Goal: Task Accomplishment & Management: Use online tool/utility

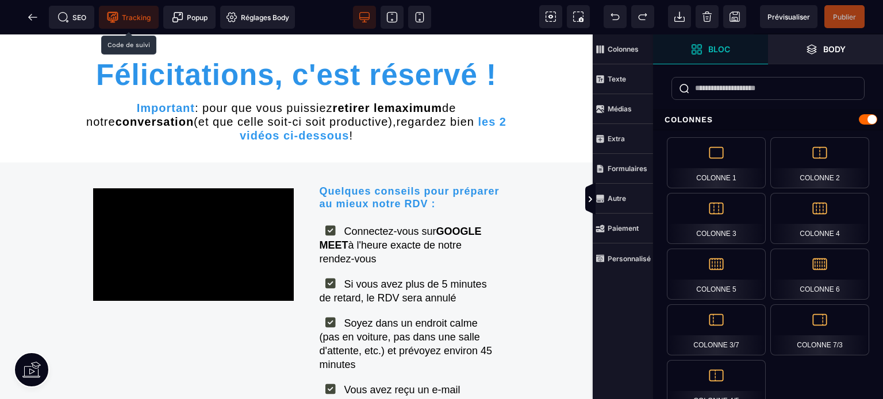
click at [132, 17] on span "Tracking" at bounding box center [129, 16] width 44 height 11
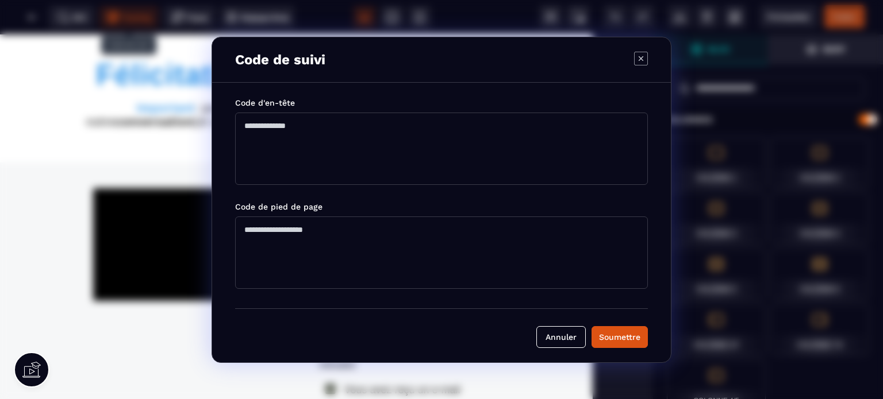
click at [245, 122] on textarea "Modal window" at bounding box center [441, 149] width 413 height 72
paste textarea "**********"
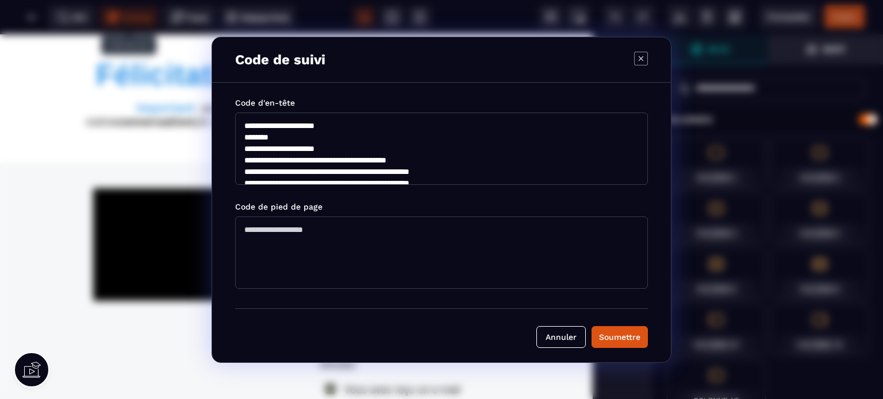
scroll to position [130, 0]
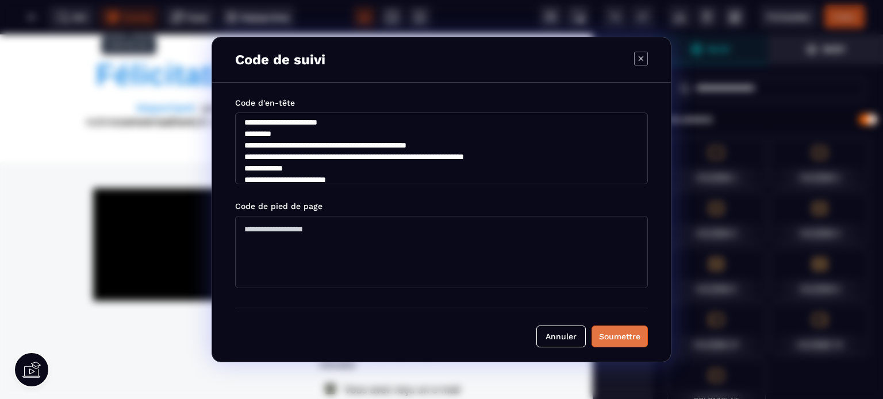
type textarea "**********"
click at [621, 332] on div "Soumettre" at bounding box center [619, 336] width 41 height 11
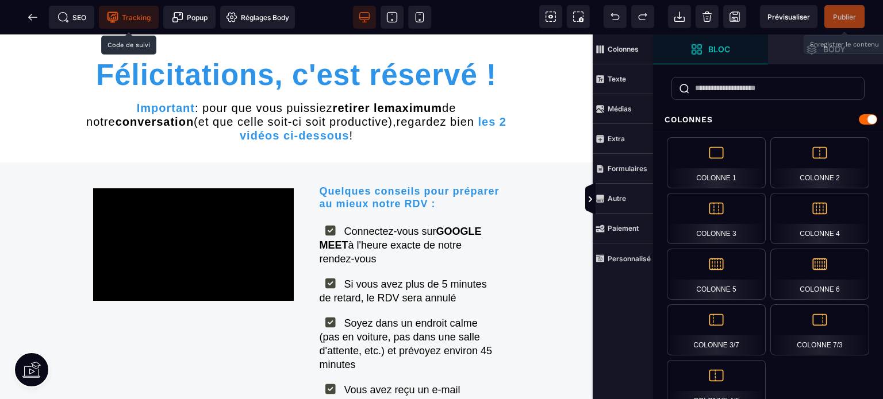
click at [841, 14] on span "Publier" at bounding box center [844, 17] width 23 height 9
click at [30, 16] on icon at bounding box center [29, 17] width 3 height 6
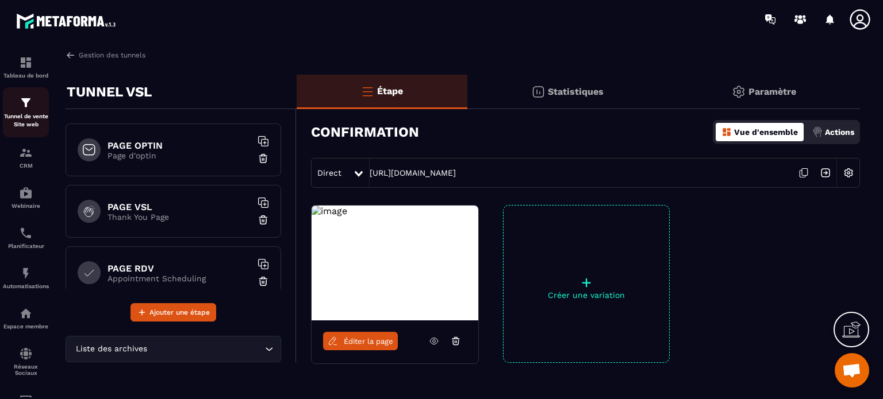
click at [28, 102] on img at bounding box center [26, 103] width 14 height 14
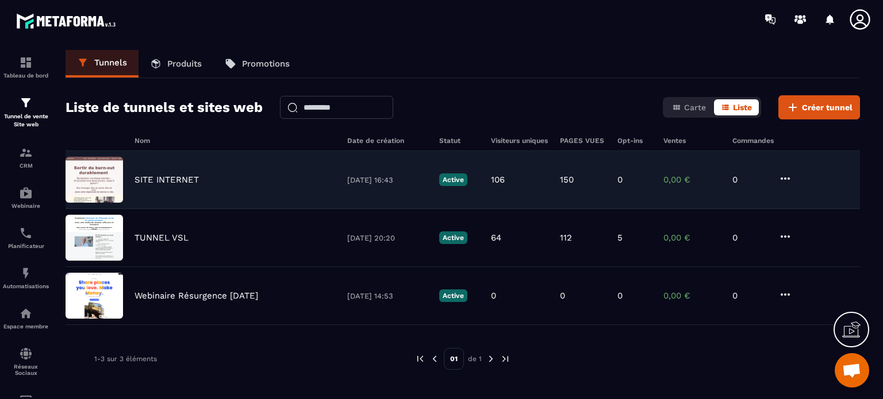
click at [161, 175] on p "SITE INTERNET" at bounding box center [166, 180] width 64 height 10
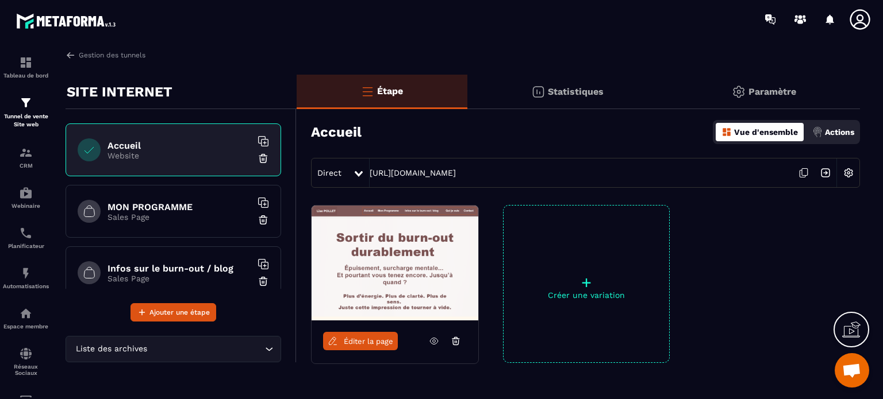
click at [355, 340] on span "Éditer la page" at bounding box center [368, 341] width 49 height 9
